Goal: Find specific page/section: Find specific page/section

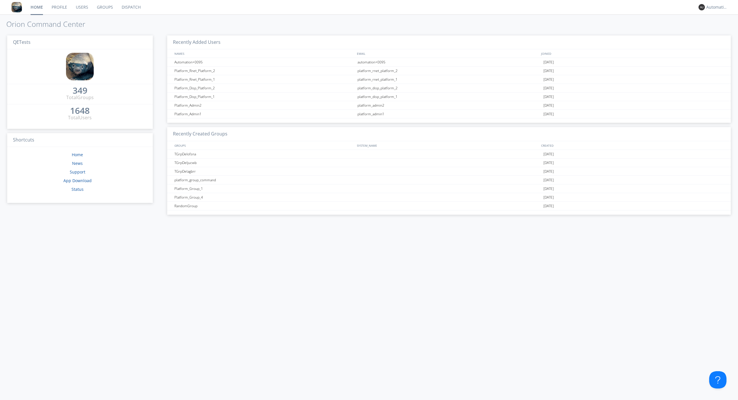
click at [131, 7] on link "Dispatch" at bounding box center [131, 7] width 28 height 14
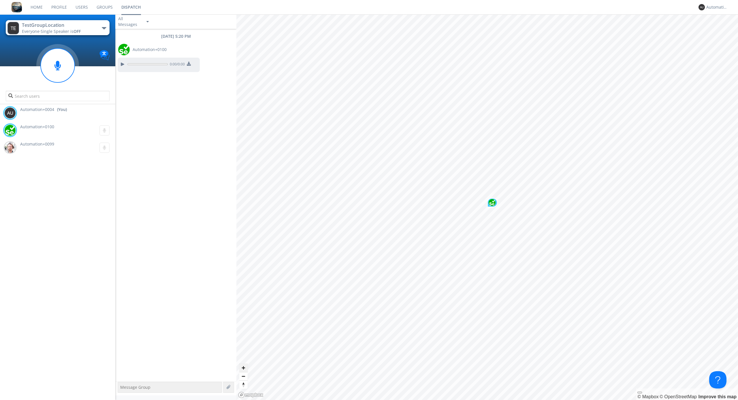
click at [243, 368] on span "Zoom in" at bounding box center [243, 368] width 8 height 8
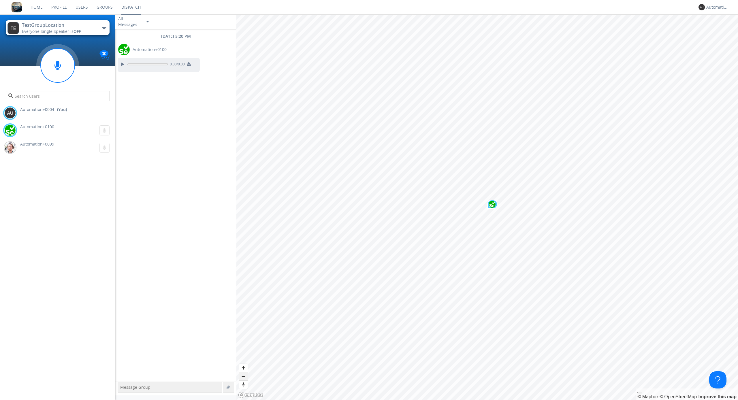
click at [243, 376] on span "Zoom out" at bounding box center [243, 377] width 8 height 8
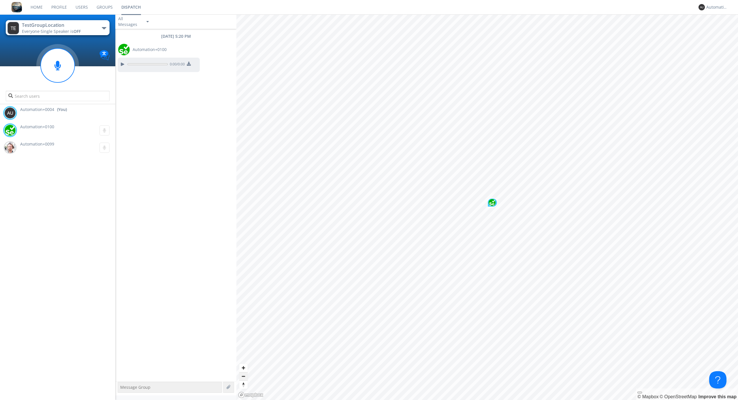
click at [243, 376] on span "Zoom out" at bounding box center [243, 377] width 8 height 8
